Goal: Information Seeking & Learning: Learn about a topic

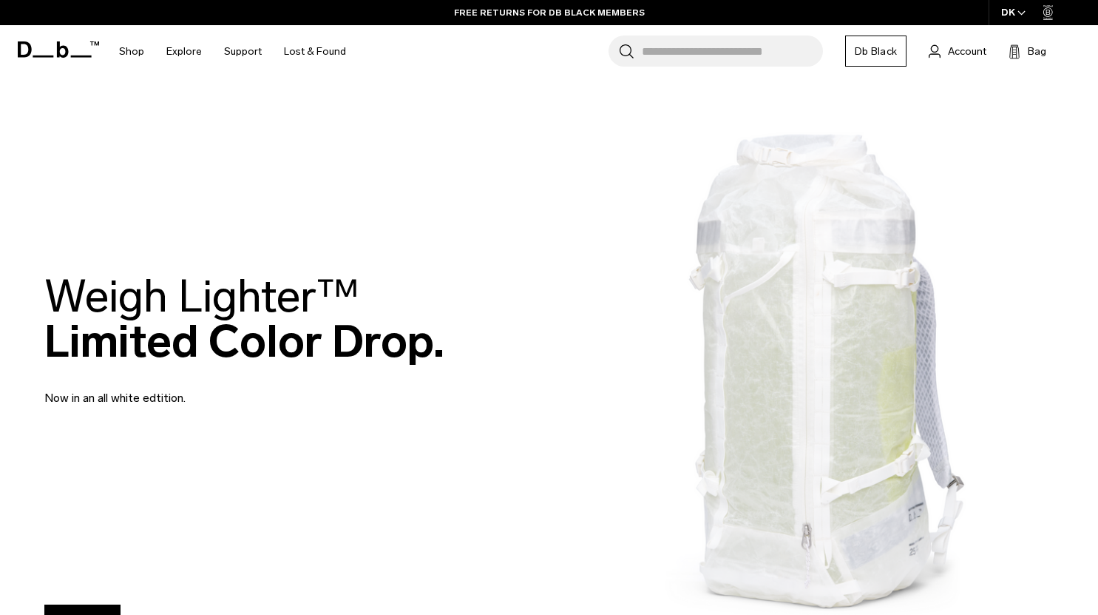
click at [53, 51] on icon at bounding box center [58, 49] width 81 height 16
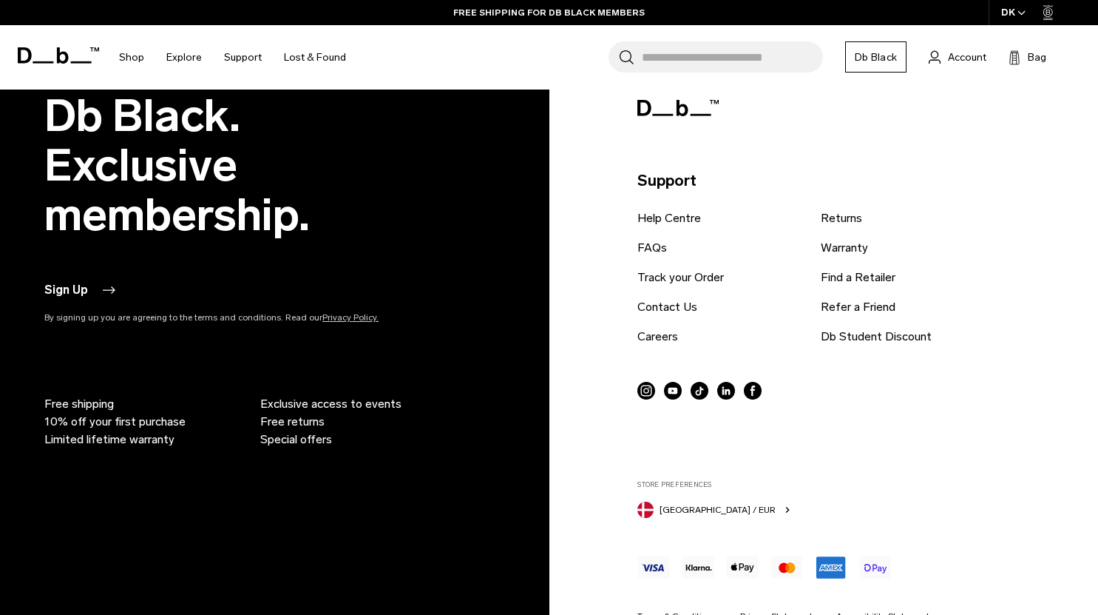
scroll to position [3083, 0]
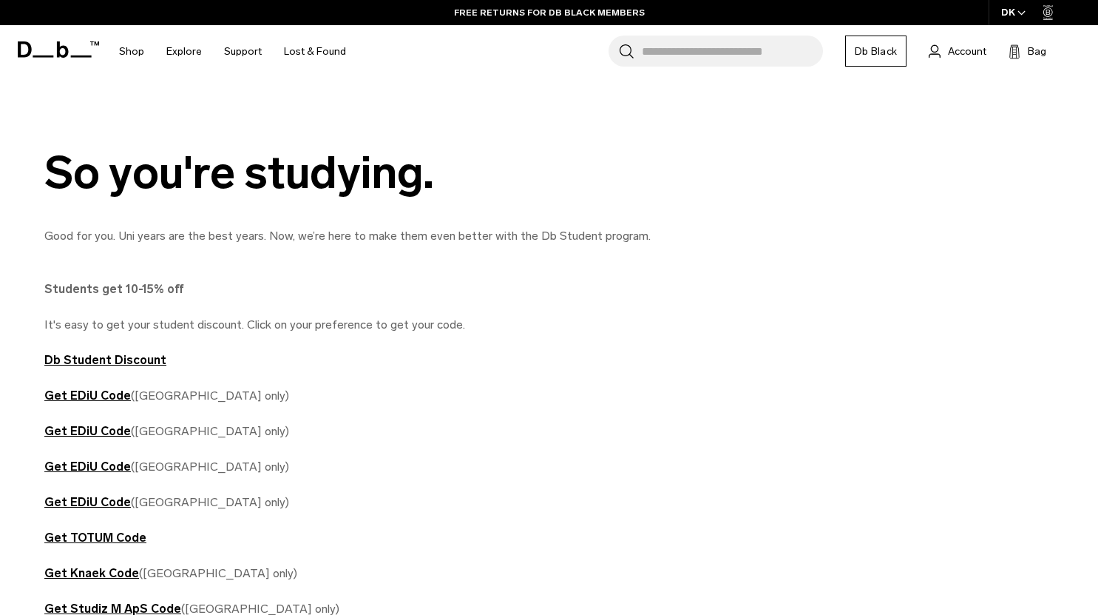
scroll to position [592, 0]
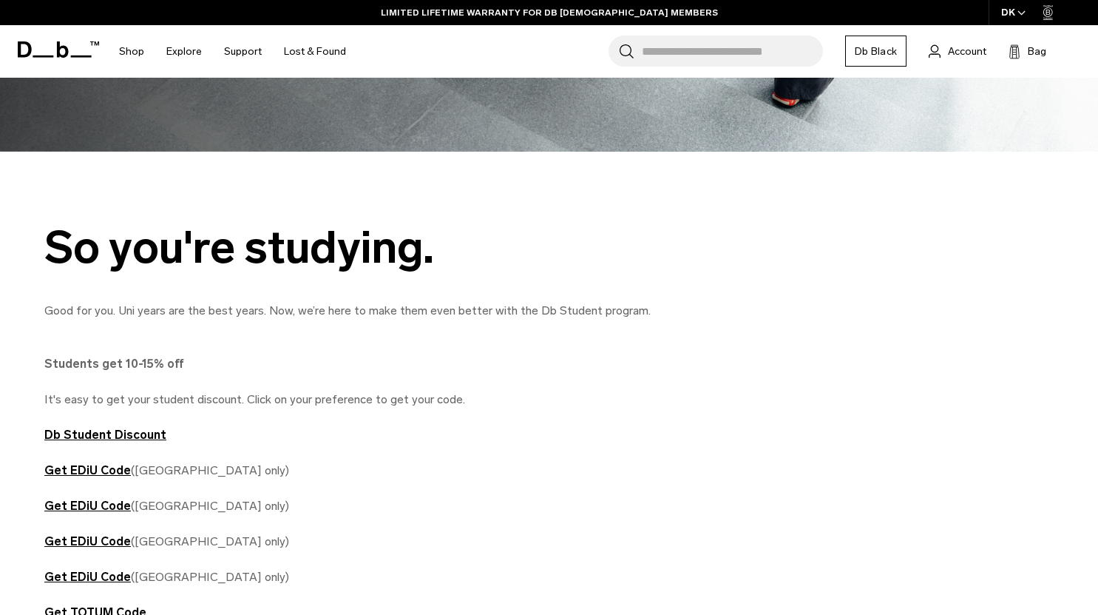
click at [81, 53] on icon at bounding box center [58, 49] width 81 height 16
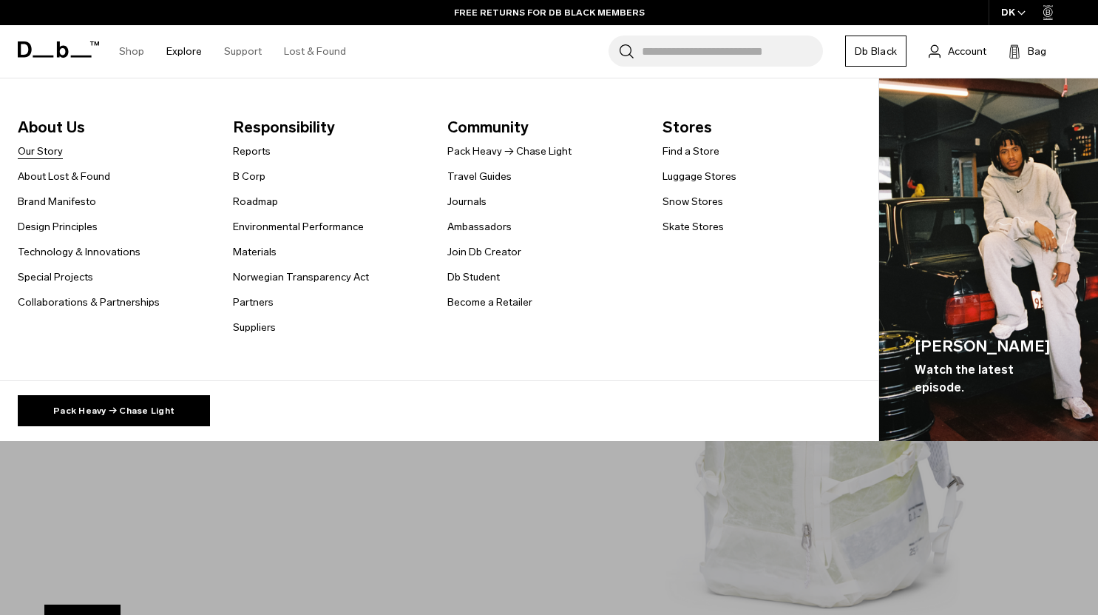
click at [53, 150] on link "Our Story" at bounding box center [40, 151] width 45 height 16
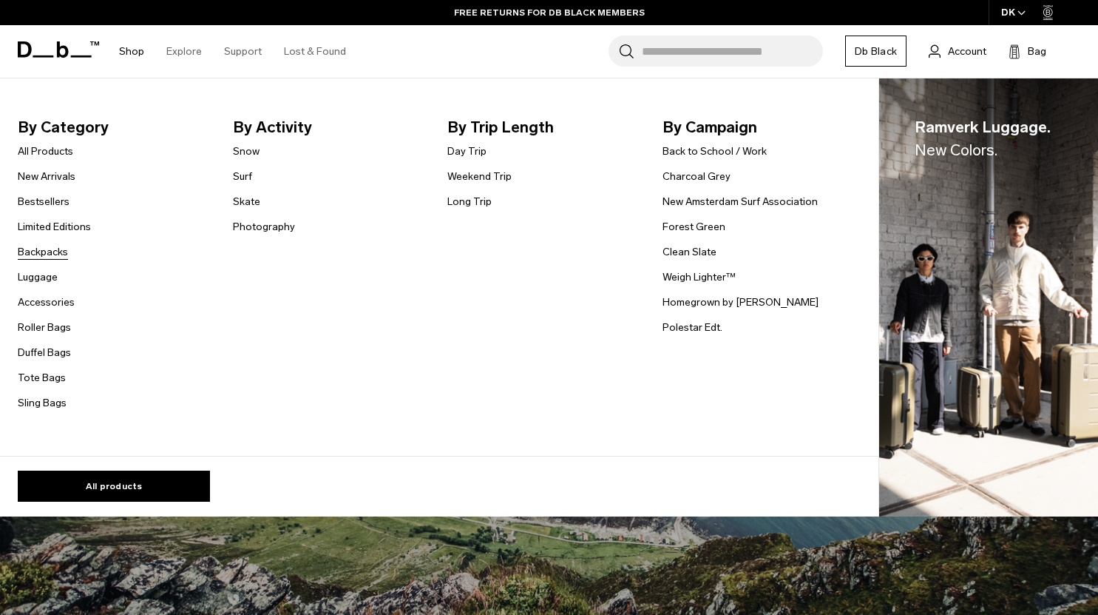
click at [60, 254] on link "Backpacks" at bounding box center [43, 252] width 50 height 16
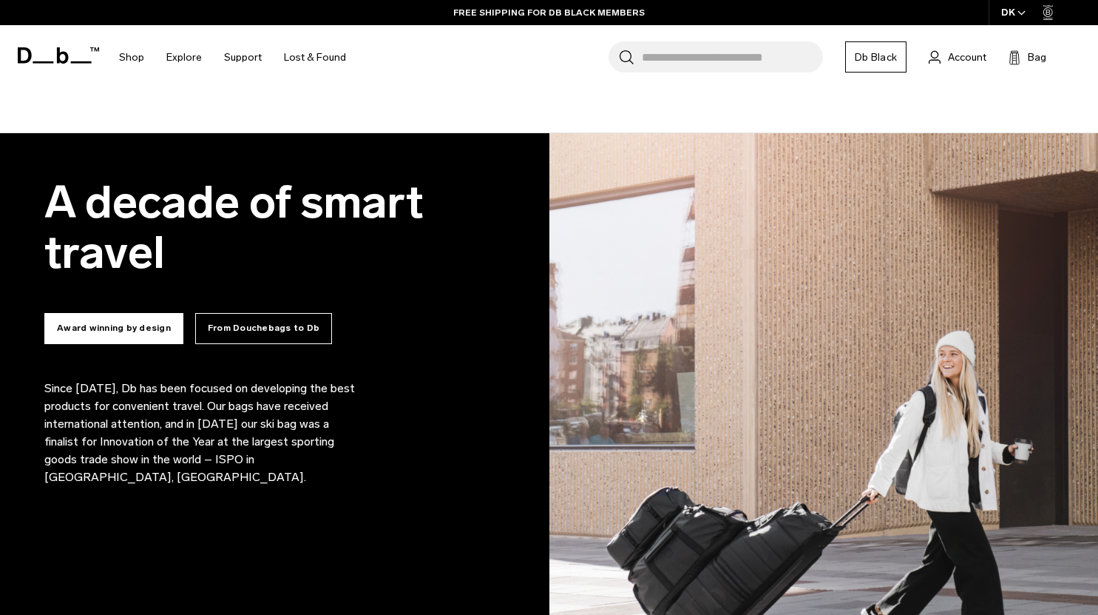
scroll to position [845, 0]
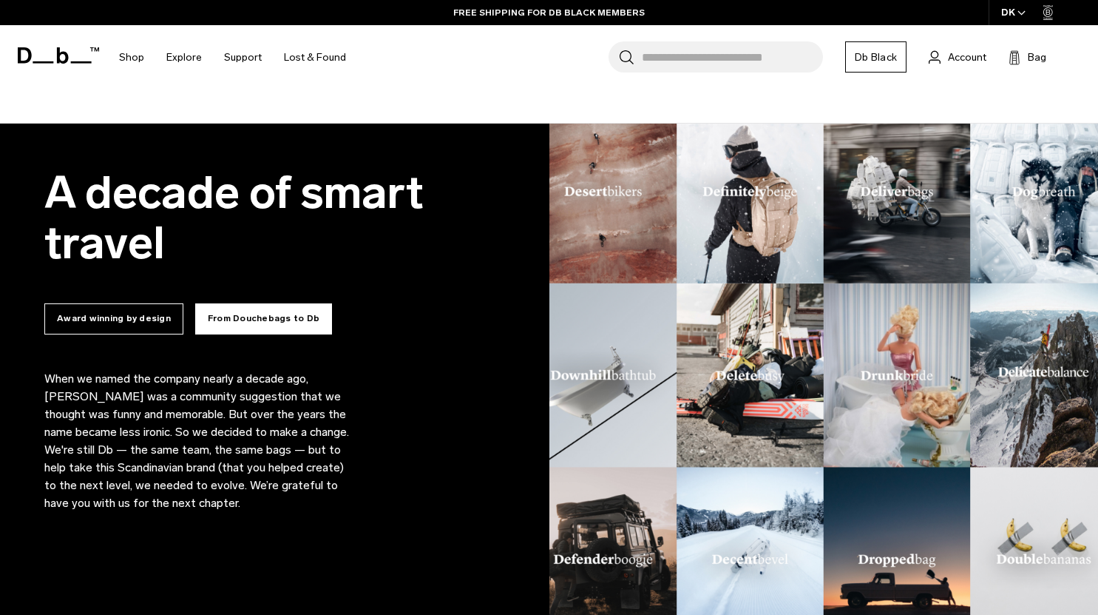
click at [295, 317] on button "From Douchebags to Db" at bounding box center [263, 318] width 137 height 31
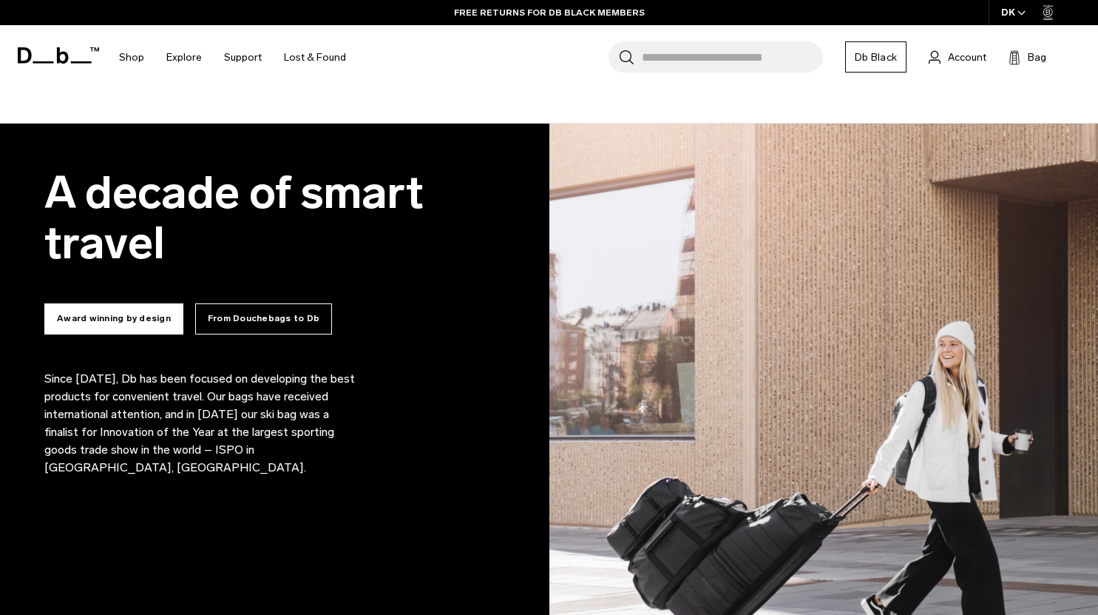
drag, startPoint x: 53, startPoint y: 385, endPoint x: 337, endPoint y: 467, distance: 296.2
click at [337, 467] on p "When we named the company nearly a decade ago, Douchebags was a community sugge…" at bounding box center [199, 441] width 311 height 142
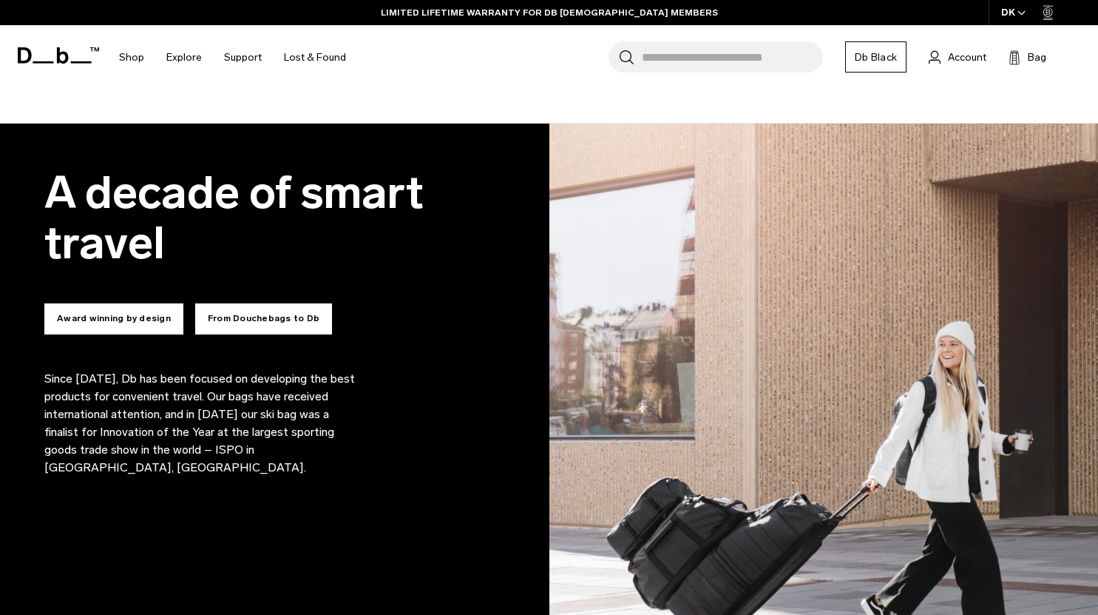
click at [258, 327] on button "From Douchebags to Db" at bounding box center [263, 318] width 137 height 31
